Goal: Task Accomplishment & Management: Complete application form

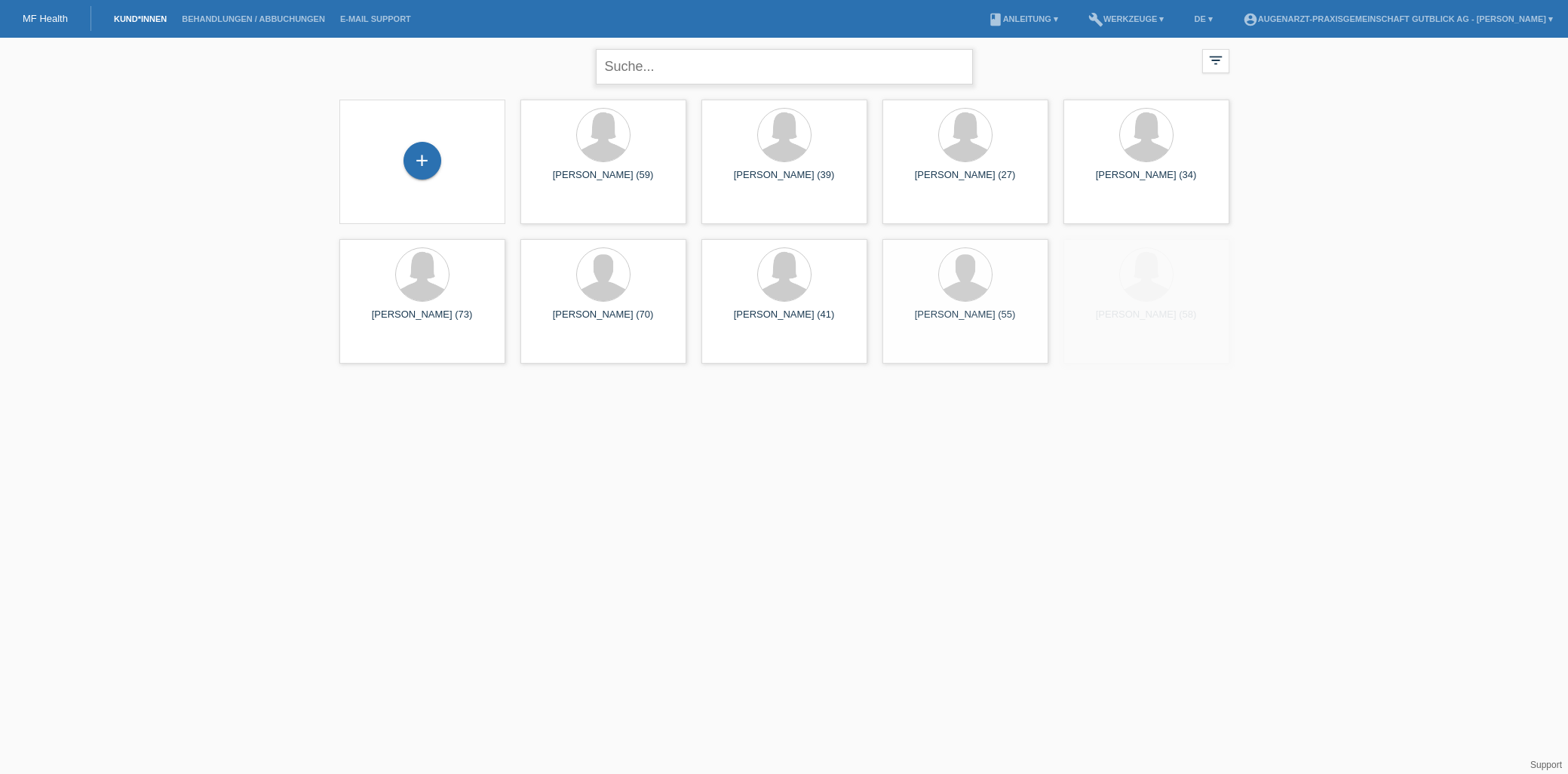
click at [634, 76] on input "text" at bounding box center [784, 66] width 377 height 35
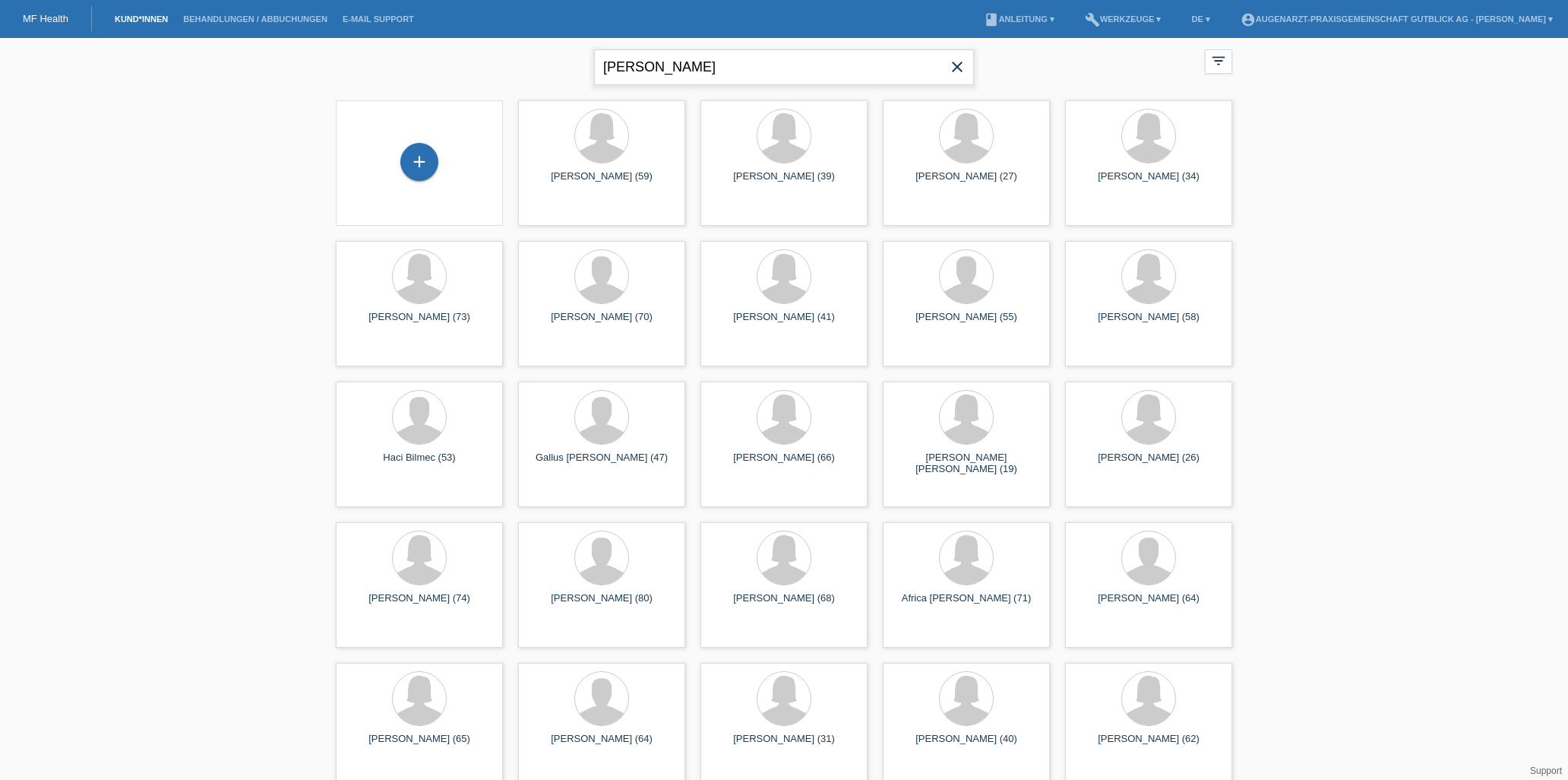
type input "ignjatovic"
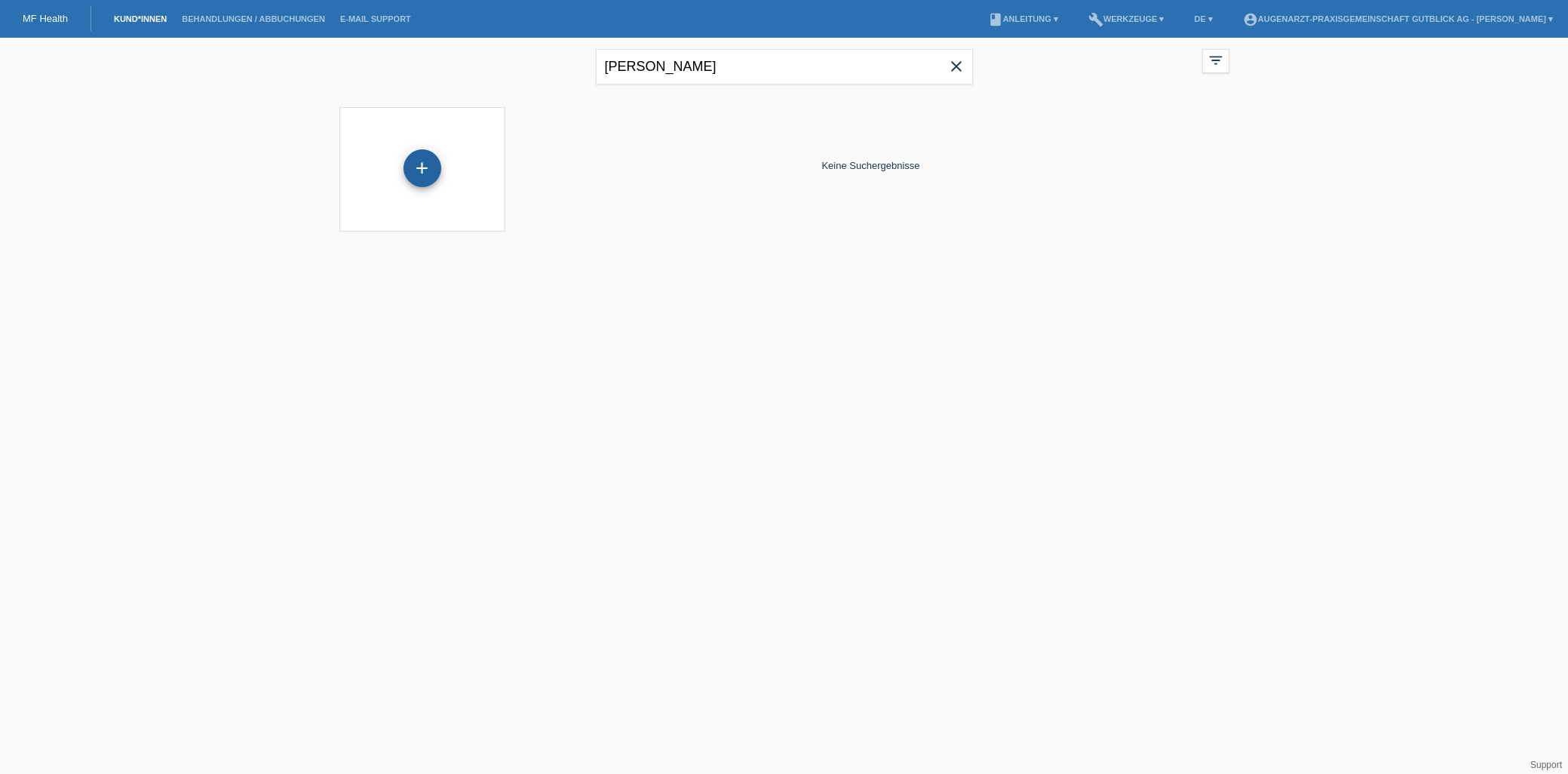
click at [428, 175] on div "+" at bounding box center [423, 168] width 37 height 37
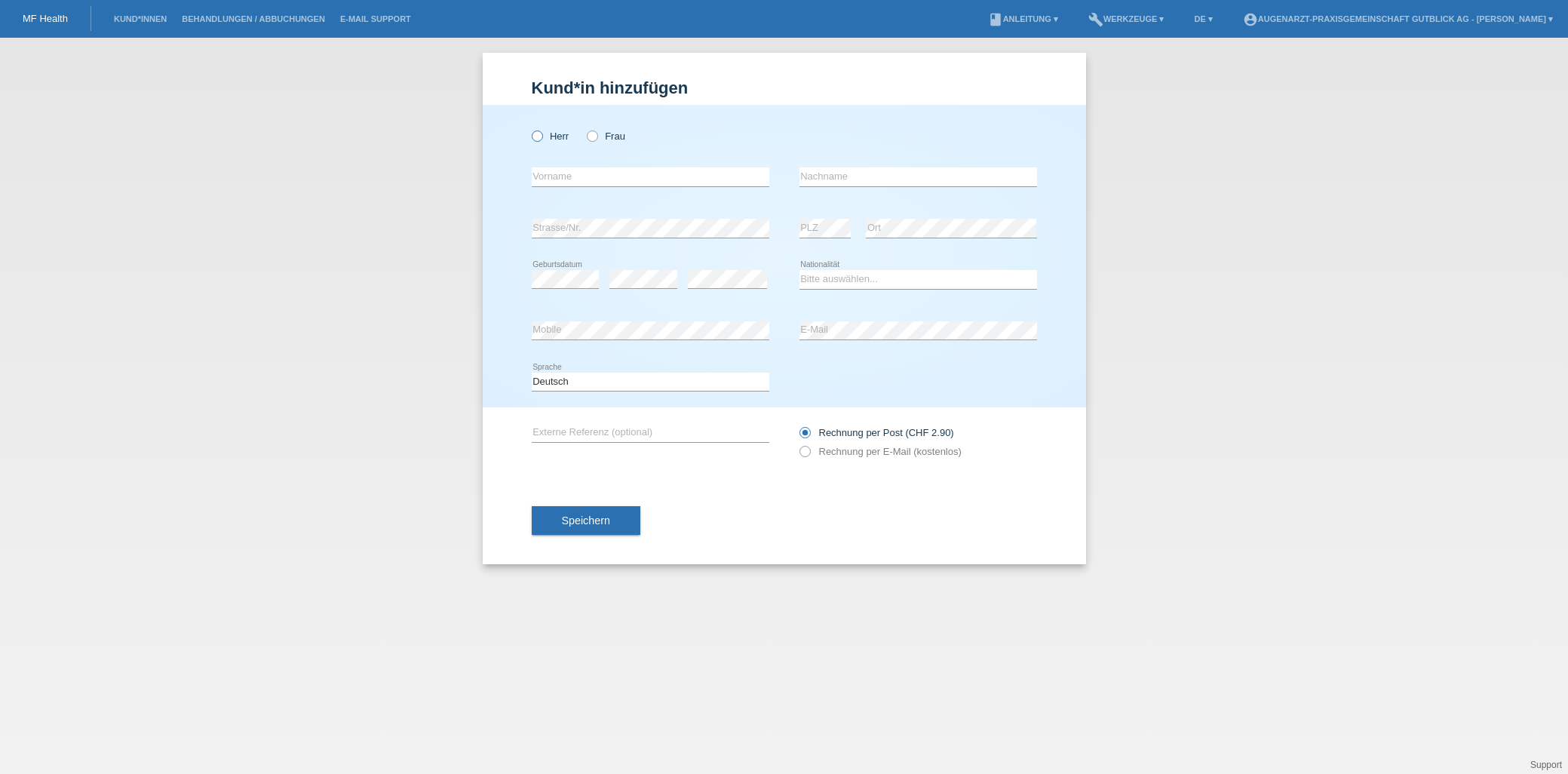
click at [529, 128] on icon at bounding box center [529, 128] width 0 height 0
click at [542, 138] on input "Herr" at bounding box center [536, 135] width 10 height 10
radio input "true"
click at [541, 173] on input "text" at bounding box center [650, 177] width 238 height 19
type input "Dusan"
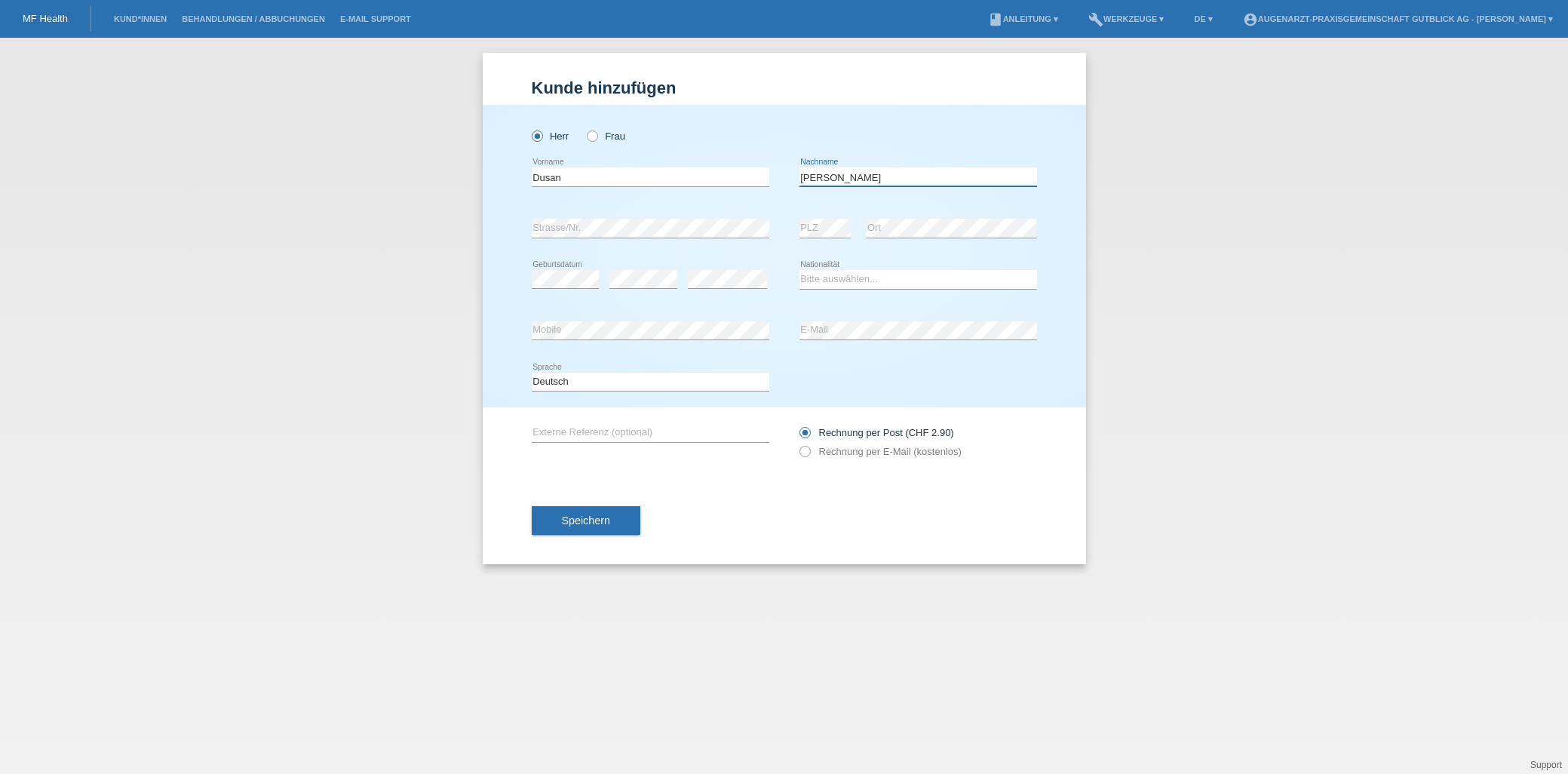
type input "Ignjatovic-Vukojevic"
click at [817, 283] on select "Bitte auswählen... Schweiz Deutschland Liechtenstein Österreich ------------ Af…" at bounding box center [918, 278] width 238 height 18
select select "CH"
click at [797, 444] on icon at bounding box center [797, 444] width 0 height 0
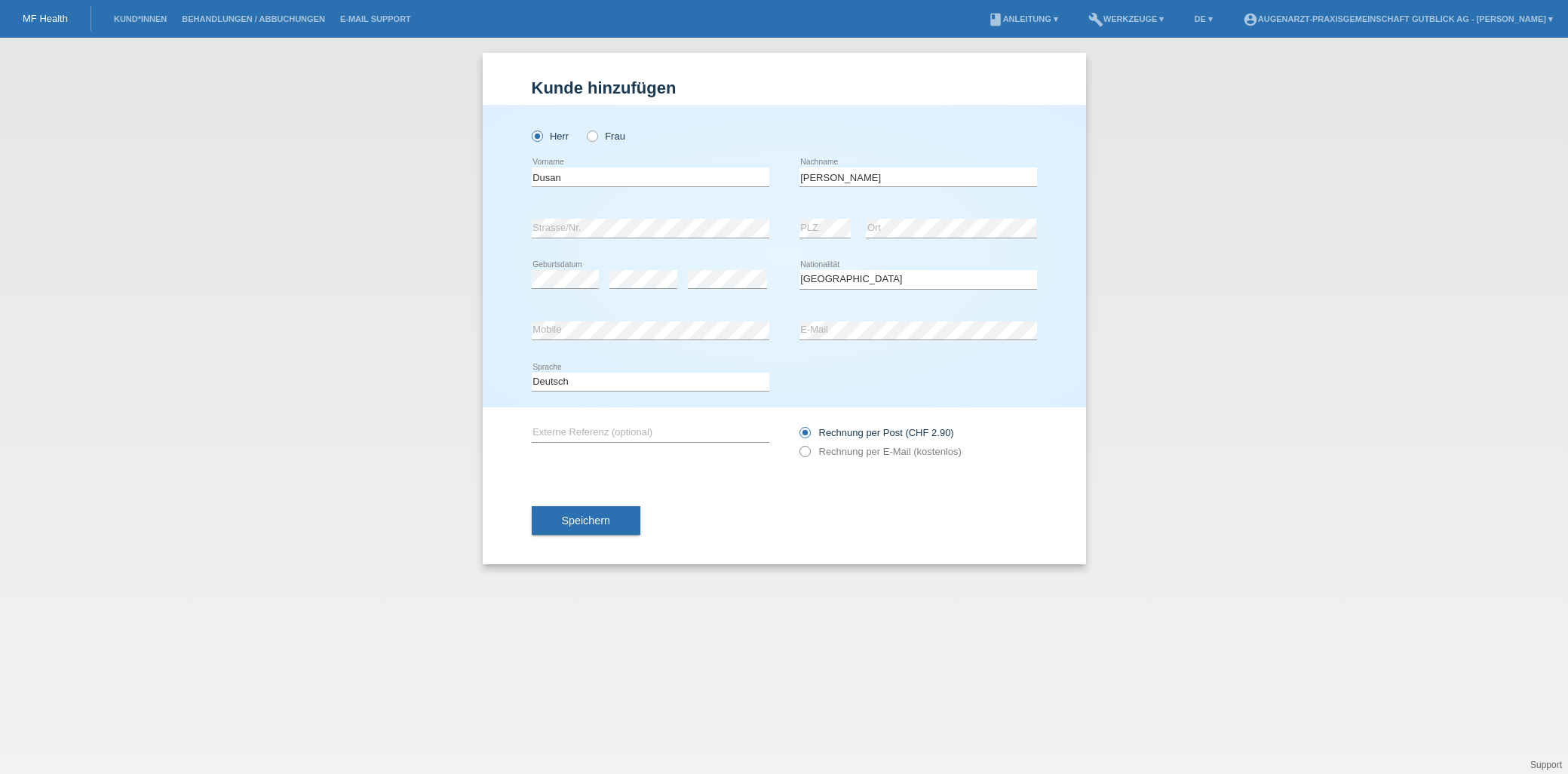
click at [797, 444] on icon at bounding box center [797, 444] width 0 height 0
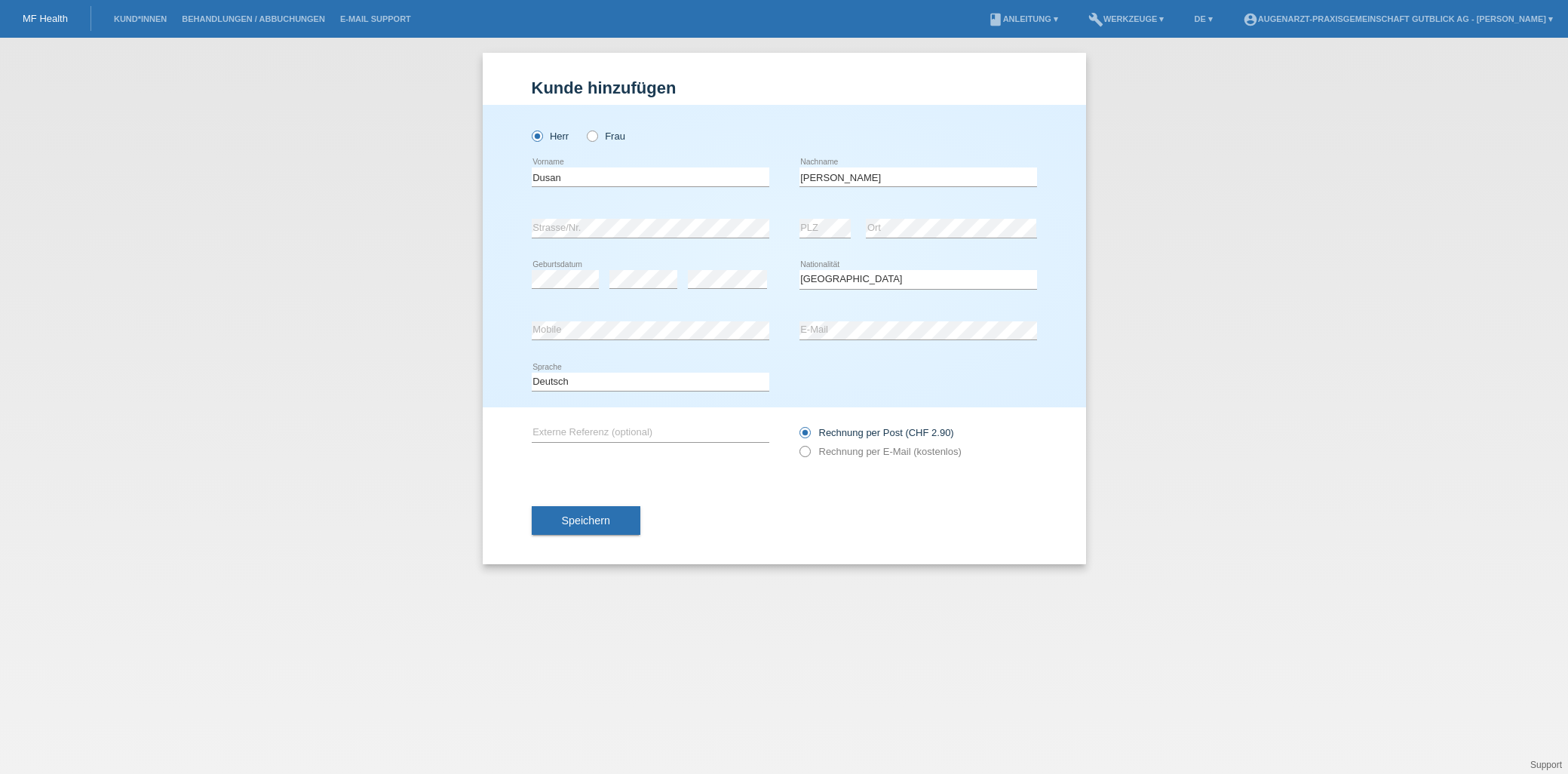
click at [797, 444] on icon at bounding box center [797, 444] width 0 height 0
click at [810, 451] on label "Rechnung per E-Mail (kostenlos)" at bounding box center [880, 451] width 162 height 12
click at [797, 444] on icon at bounding box center [797, 444] width 0 height 0
click at [803, 451] on input "Rechnung per E-Mail (kostenlos)" at bounding box center [804, 455] width 10 height 19
radio input "true"
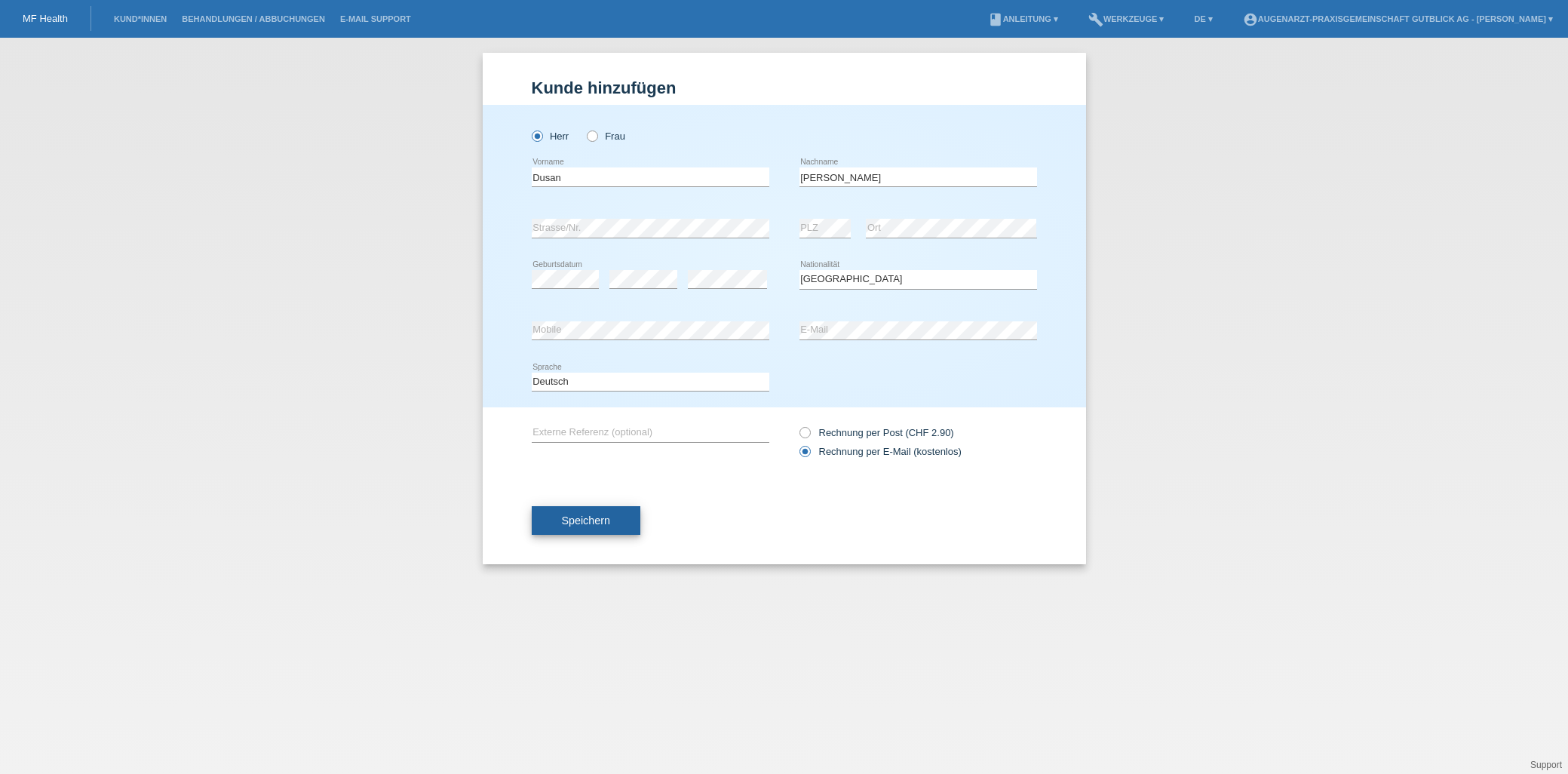
click at [613, 524] on button "Speichern" at bounding box center [586, 520] width 108 height 29
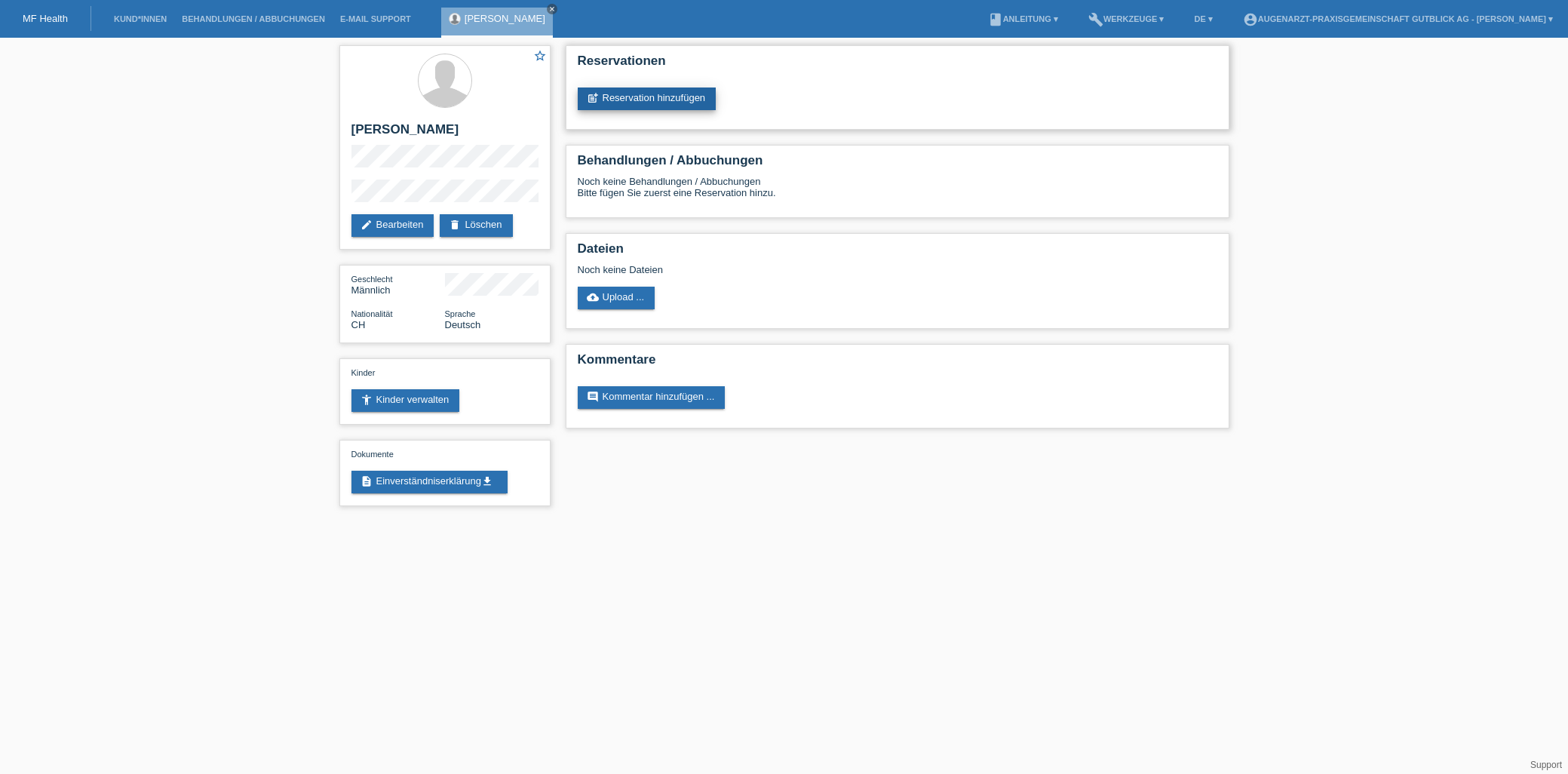
click at [673, 97] on link "post_add Reservation hinzufügen" at bounding box center [647, 98] width 139 height 23
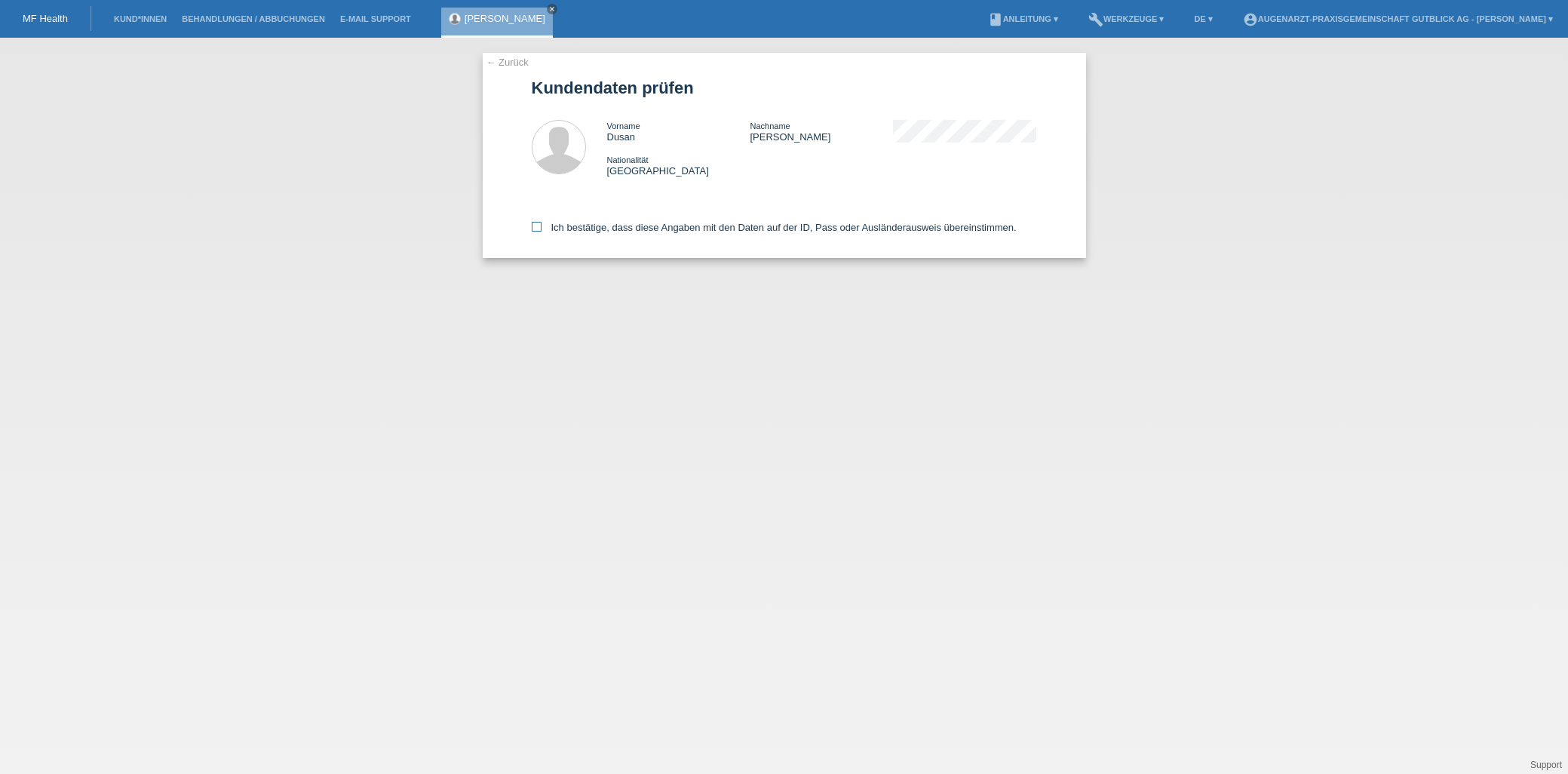
click at [538, 227] on icon at bounding box center [536, 226] width 10 height 10
click at [538, 227] on input "Ich bestätige, dass diese Angaben mit den Daten auf der ID, Pass oder Ausländer…" at bounding box center [536, 226] width 10 height 10
checkbox input "true"
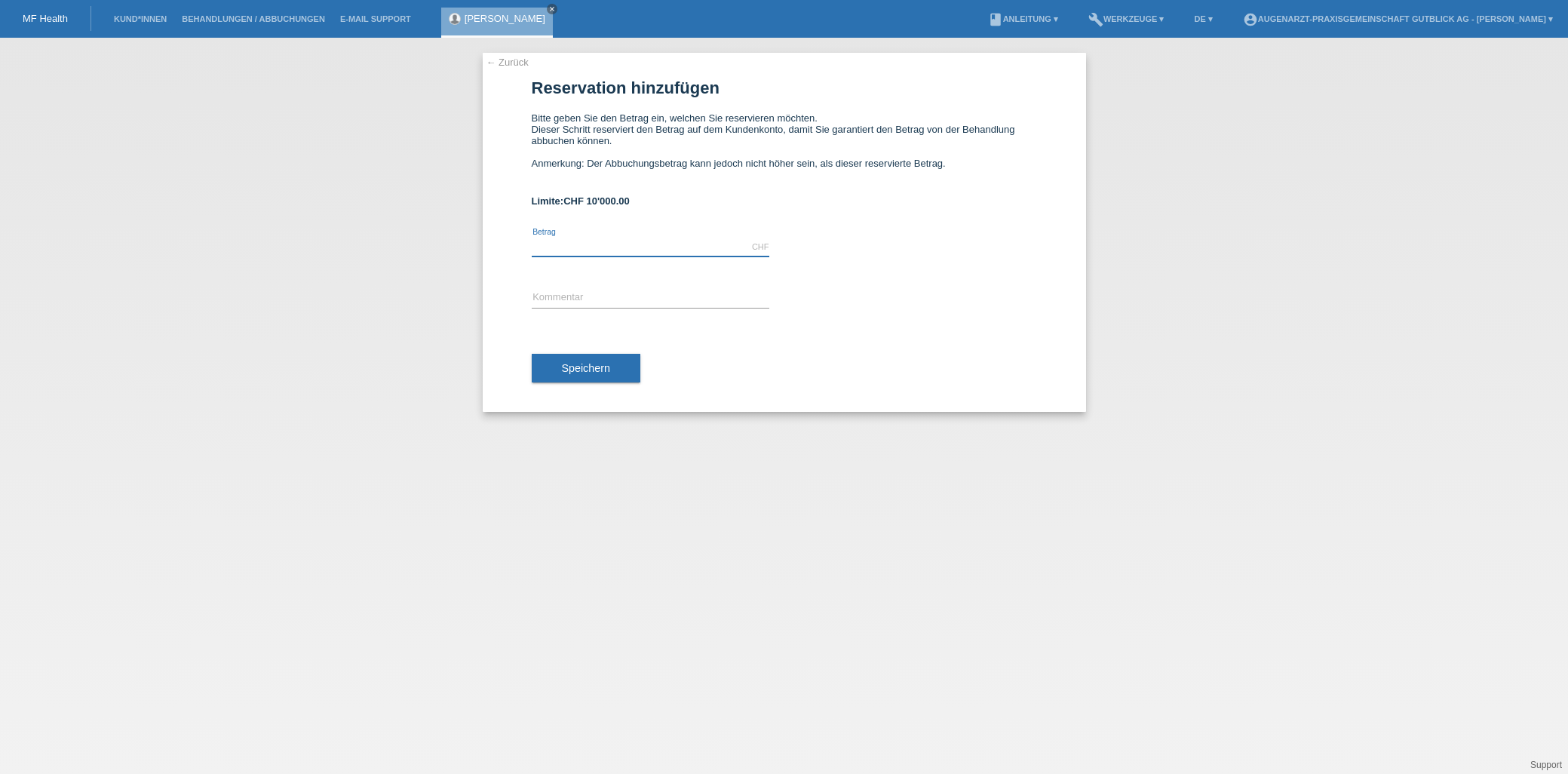
click at [559, 249] on input "text" at bounding box center [650, 247] width 238 height 19
type input "1480.00"
click at [584, 299] on input "text" at bounding box center [650, 299] width 238 height 19
type input "Katarakt Operation"
click at [568, 366] on span "Speichern" at bounding box center [586, 367] width 48 height 12
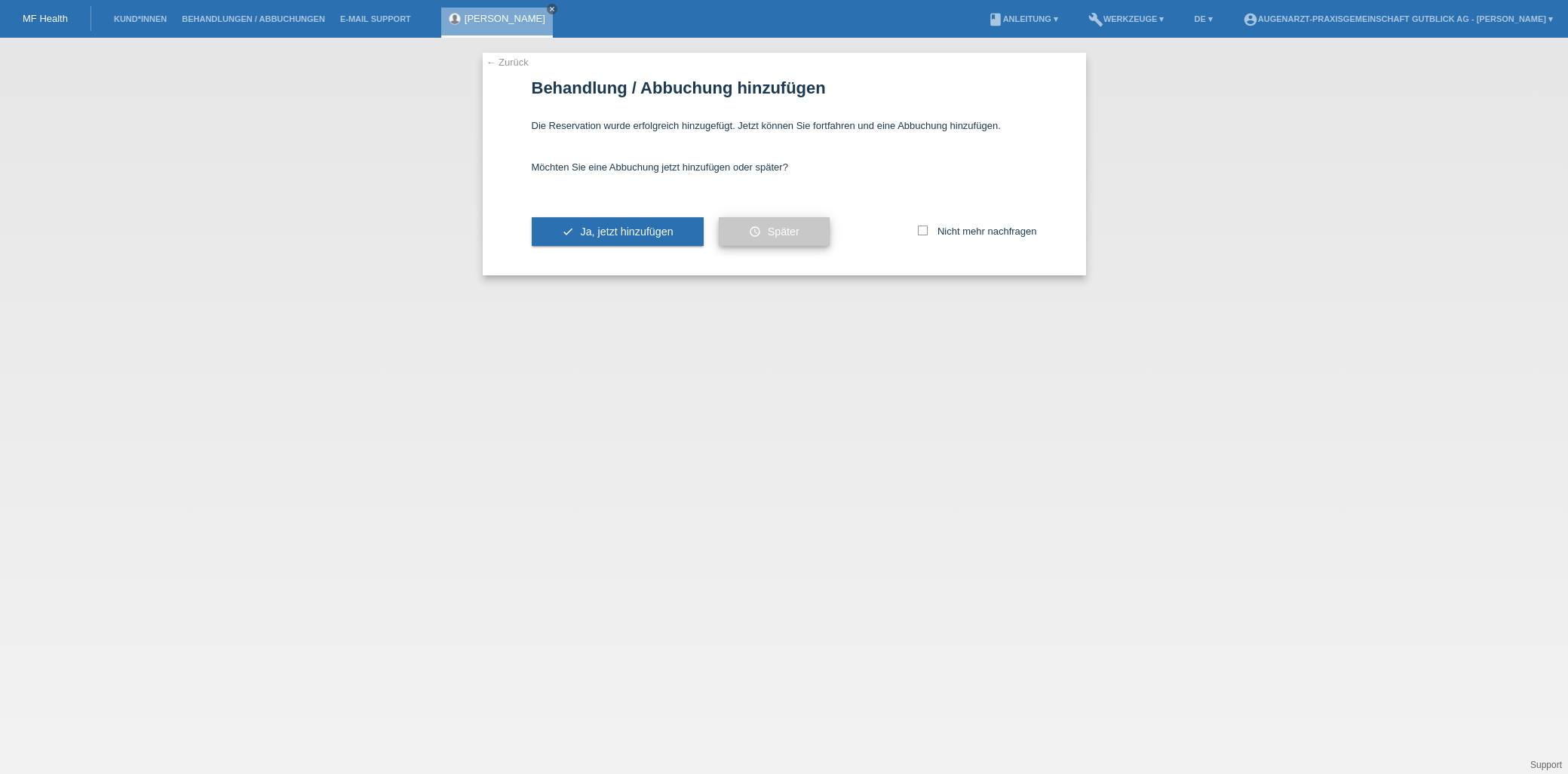
click at [808, 233] on button "schedule Später" at bounding box center [774, 231] width 111 height 29
